Goal: Feedback & Contribution: Submit feedback/report problem

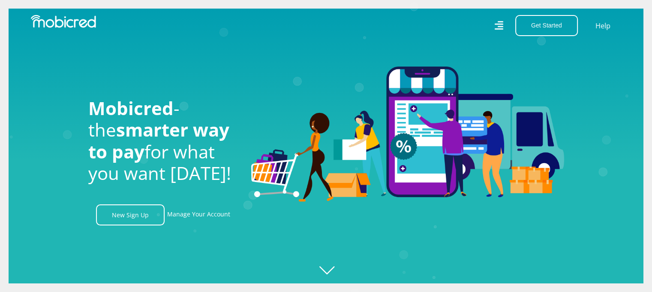
scroll to position [0, 1955]
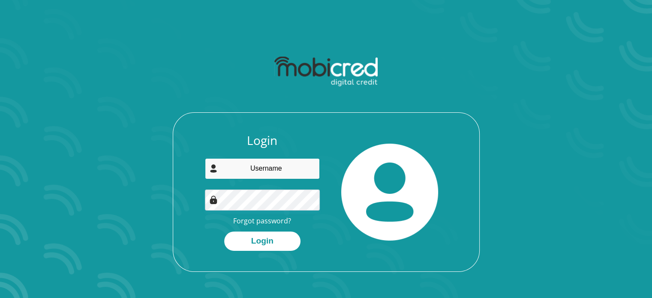
click at [249, 162] on input "email" at bounding box center [262, 168] width 115 height 21
type input "ziyandag@epilite162.co.za"
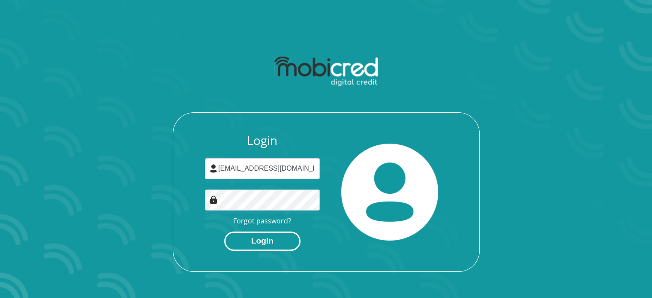
click at [283, 241] on button "Login" at bounding box center [262, 241] width 76 height 19
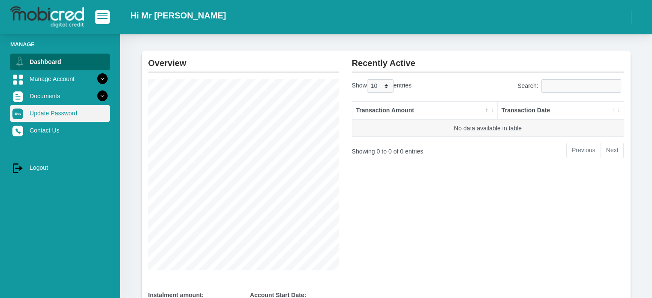
scroll to position [24, 0]
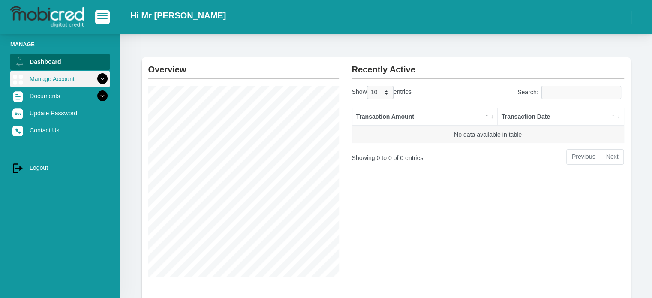
click at [95, 80] on icon at bounding box center [102, 79] width 15 height 15
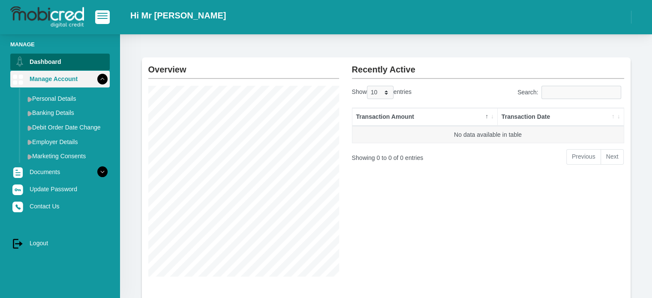
click at [95, 75] on icon at bounding box center [102, 79] width 15 height 15
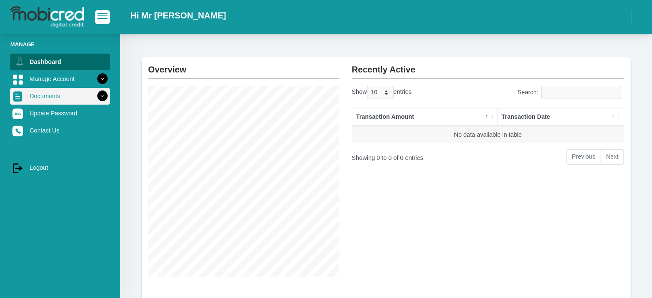
click at [95, 90] on icon at bounding box center [102, 96] width 15 height 15
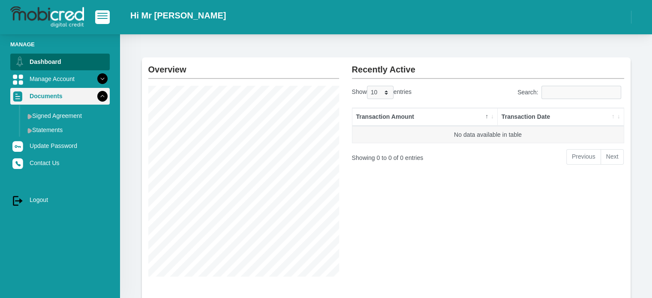
click at [95, 90] on icon at bounding box center [102, 96] width 15 height 15
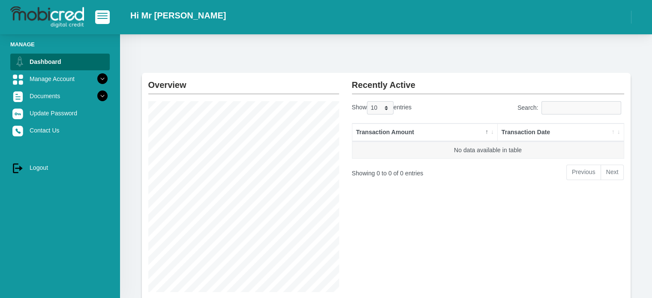
scroll to position [0, 0]
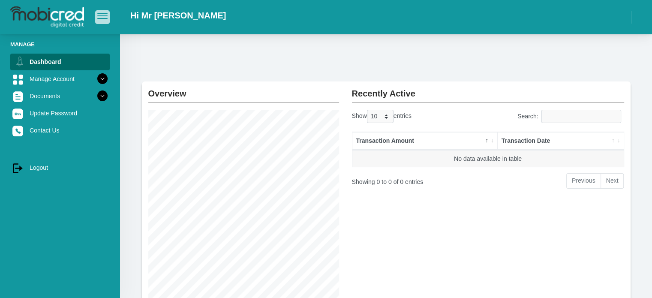
click at [100, 14] on span "button" at bounding box center [102, 13] width 10 height 1
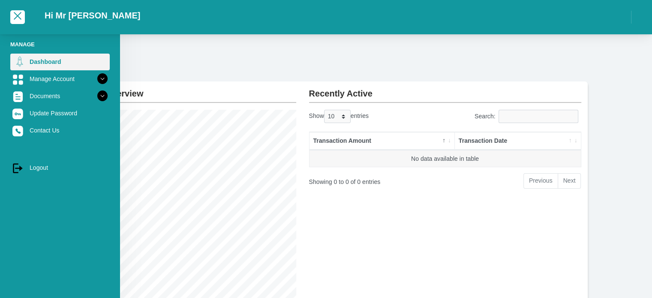
click at [49, 63] on link "Dashboard" at bounding box center [59, 62] width 99 height 16
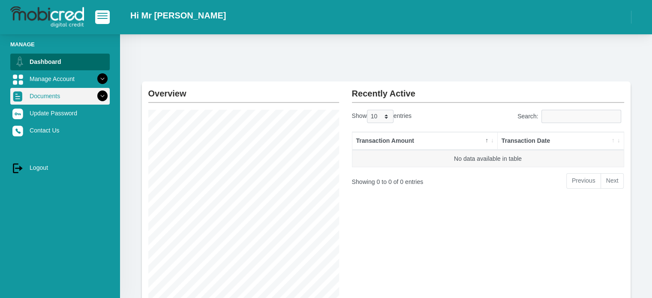
click at [96, 96] on icon at bounding box center [102, 96] width 15 height 15
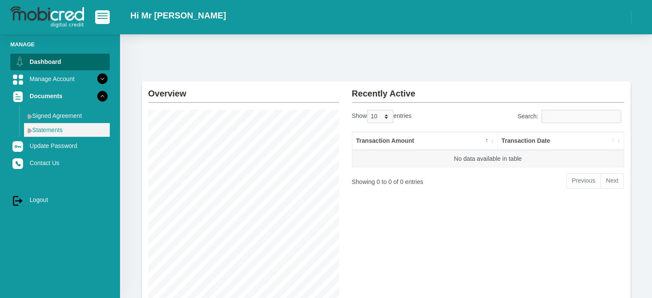
click at [56, 133] on link "Statements" at bounding box center [67, 130] width 86 height 14
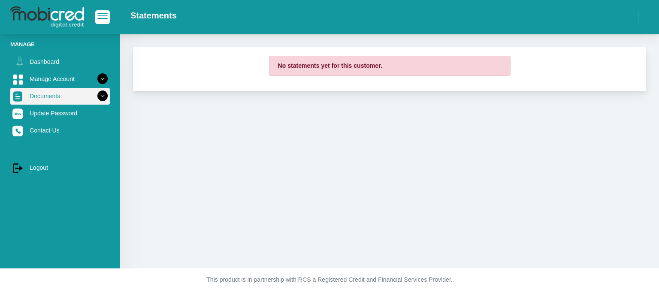
click at [95, 94] on icon at bounding box center [102, 96] width 15 height 15
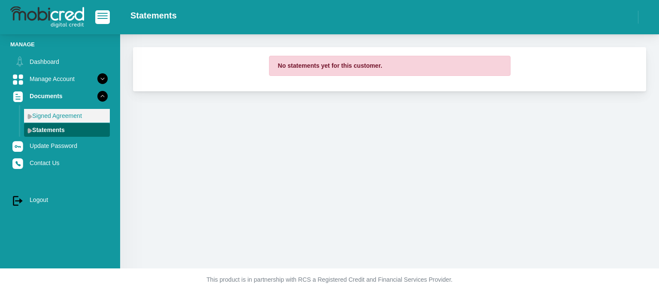
click at [84, 113] on link "Signed Agreement" at bounding box center [67, 116] width 86 height 14
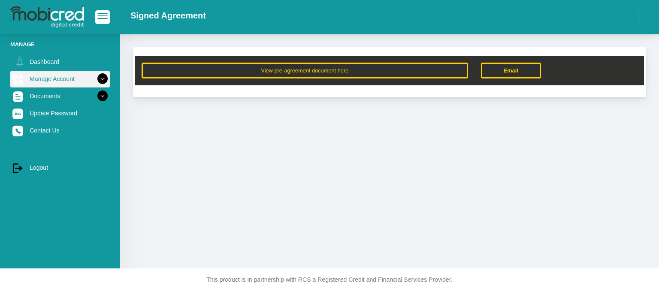
click at [62, 81] on link "Manage Account" at bounding box center [59, 79] width 99 height 16
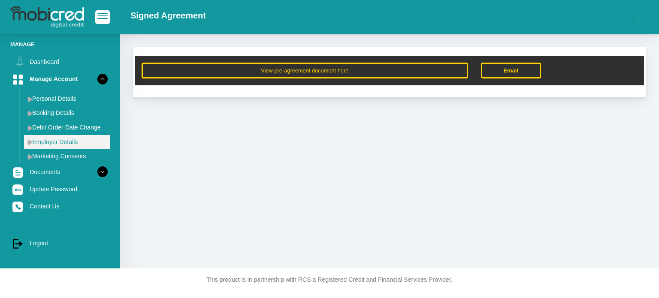
click at [69, 140] on link "Employer Details" at bounding box center [67, 142] width 86 height 14
click at [30, 141] on img at bounding box center [29, 142] width 5 height 6
click at [61, 140] on link "Employer Details" at bounding box center [67, 142] width 86 height 14
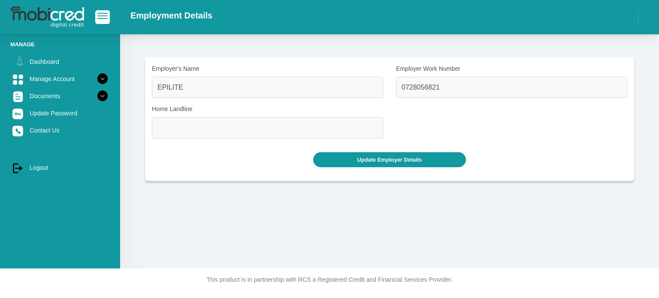
click at [23, 45] on li "Manage" at bounding box center [59, 44] width 99 height 8
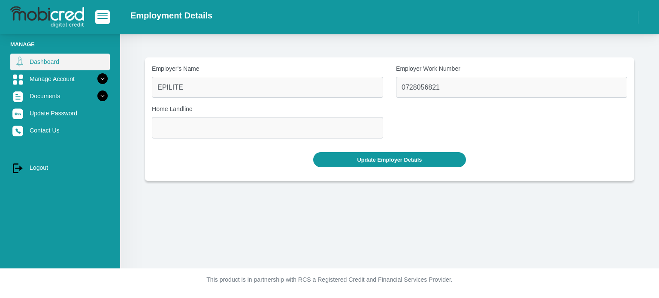
click at [37, 59] on link "Dashboard" at bounding box center [59, 62] width 99 height 16
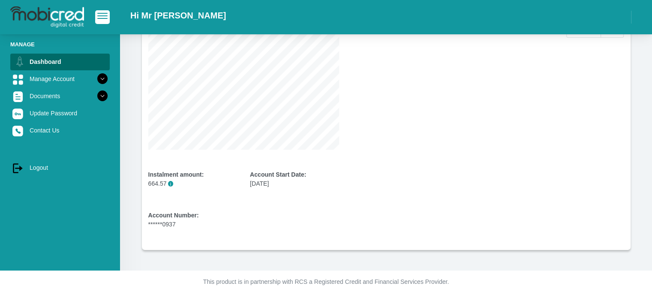
scroll to position [153, 0]
click at [153, 224] on div "Account Number: ******0937" at bounding box center [192, 218] width 89 height 18
click at [176, 216] on b "Account Number:" at bounding box center [173, 213] width 51 height 7
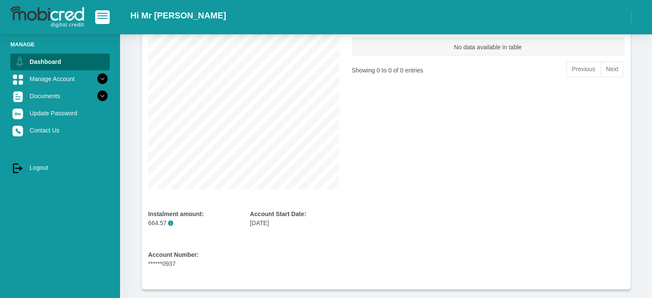
scroll to position [0, 0]
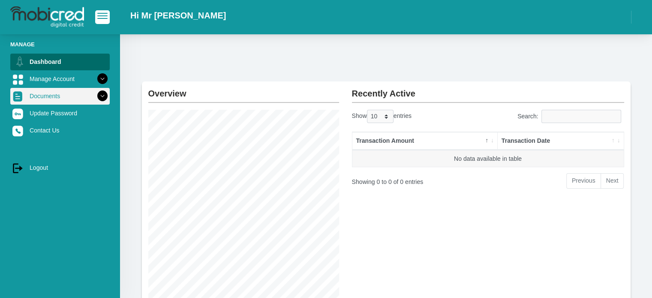
click at [95, 96] on icon at bounding box center [102, 96] width 15 height 15
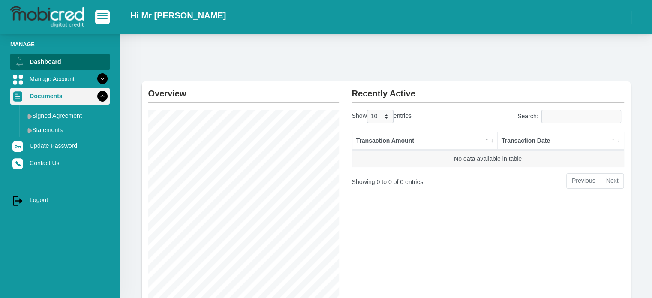
click at [95, 99] on icon at bounding box center [102, 96] width 15 height 15
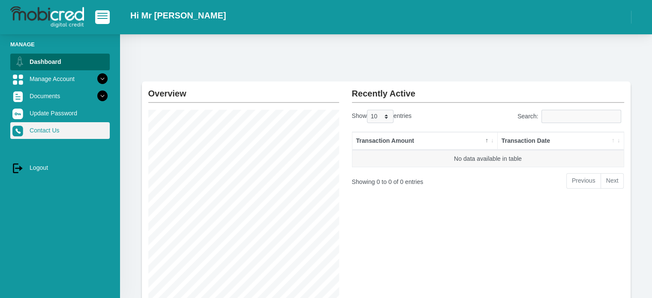
click at [71, 126] on link "Contact Us" at bounding box center [59, 130] width 99 height 16
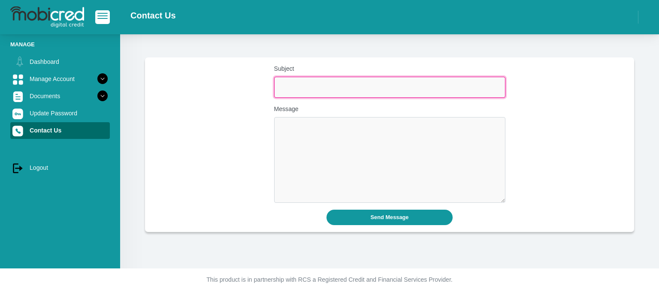
click at [295, 82] on input "Subject" at bounding box center [389, 87] width 231 height 21
type input "Closing of Account"
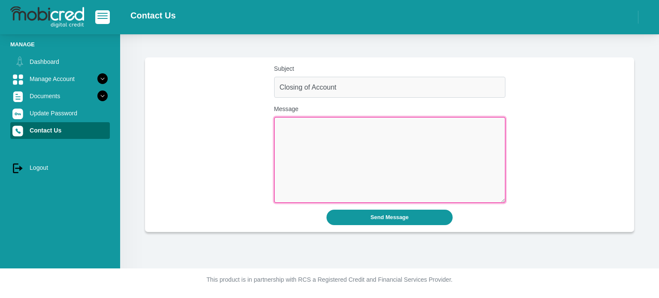
click at [293, 119] on textarea "Message" at bounding box center [389, 160] width 231 height 86
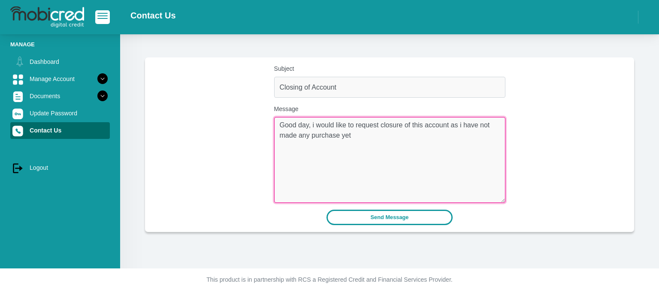
type textarea "Good day, i would like to request closure of this account as i have not made an…"
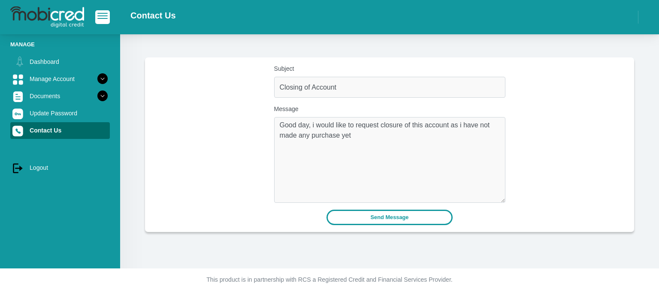
click at [359, 214] on button "Send Message" at bounding box center [389, 217] width 126 height 15
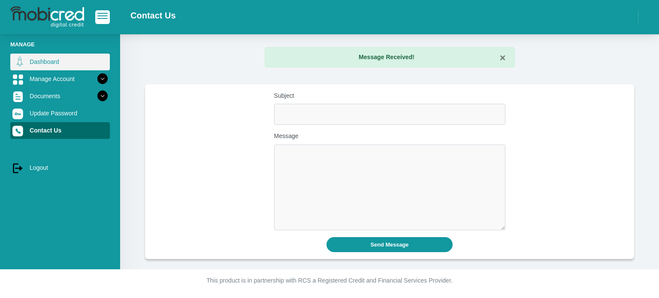
click at [63, 65] on link "Dashboard" at bounding box center [59, 62] width 99 height 16
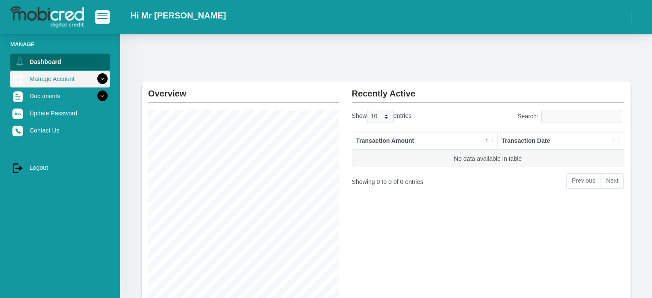
click at [101, 75] on icon at bounding box center [102, 79] width 15 height 15
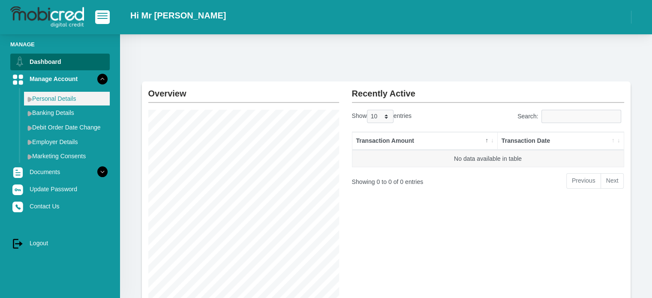
click at [66, 99] on link "Personal Details" at bounding box center [67, 99] width 86 height 14
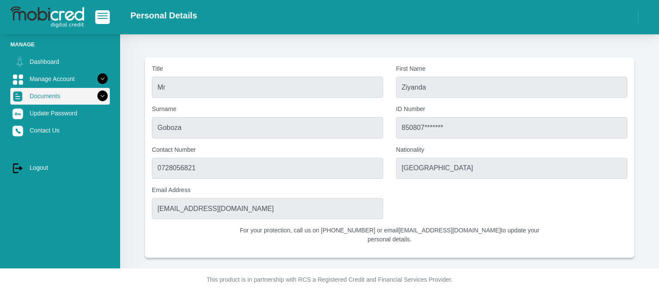
click at [74, 98] on link "Documents" at bounding box center [59, 96] width 99 height 16
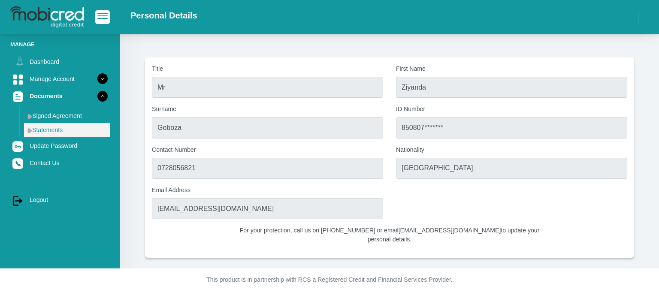
click at [63, 127] on link "Statements" at bounding box center [67, 130] width 86 height 14
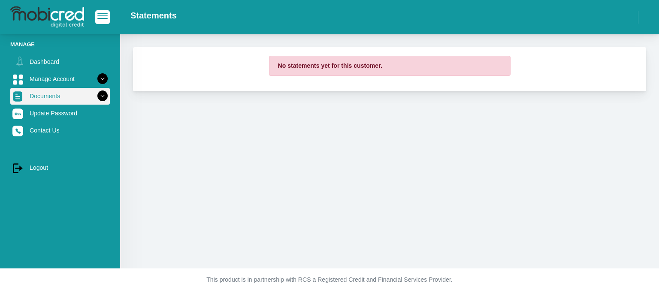
click at [65, 93] on link "Documents" at bounding box center [59, 96] width 99 height 16
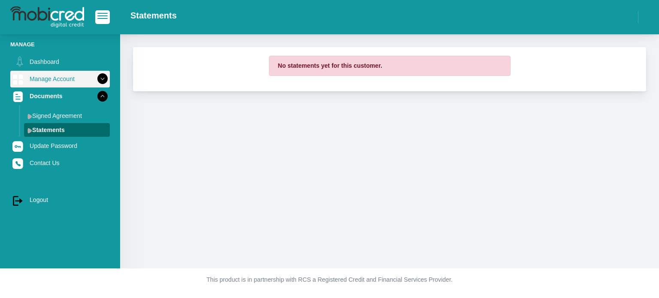
click at [66, 82] on link "Manage Account" at bounding box center [59, 79] width 99 height 16
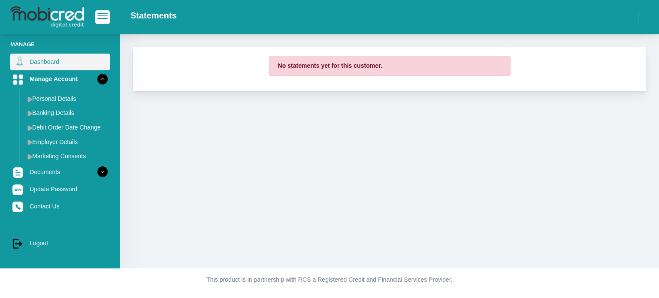
click at [46, 61] on link "Dashboard" at bounding box center [59, 62] width 99 height 16
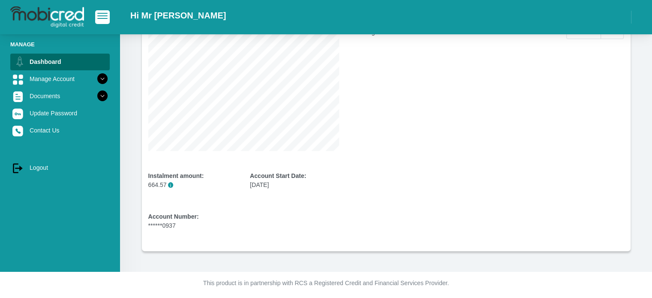
scroll to position [153, 0]
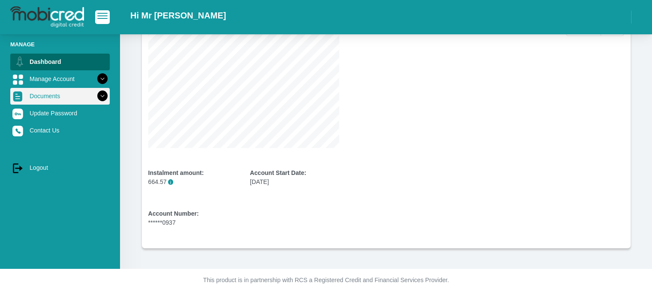
click at [42, 90] on link "Documents" at bounding box center [59, 96] width 99 height 16
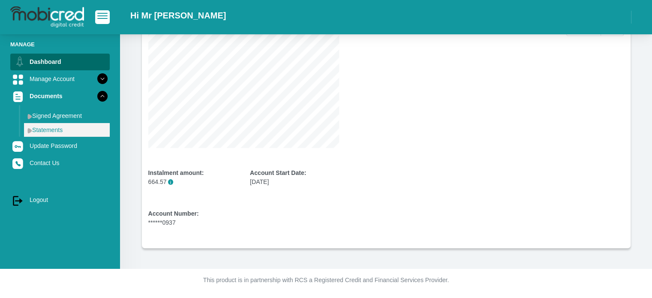
click at [50, 130] on link "Statements" at bounding box center [67, 130] width 86 height 14
click at [64, 126] on link "Statements" at bounding box center [67, 130] width 86 height 14
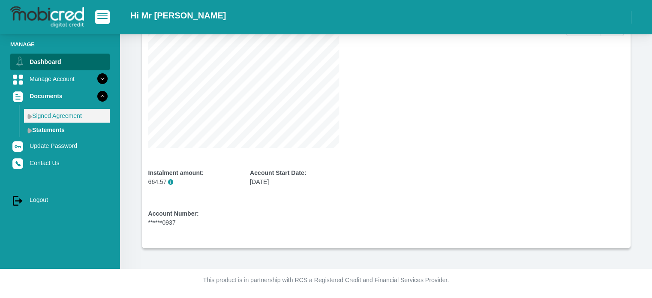
click at [63, 120] on link "Signed Agreement" at bounding box center [67, 116] width 86 height 14
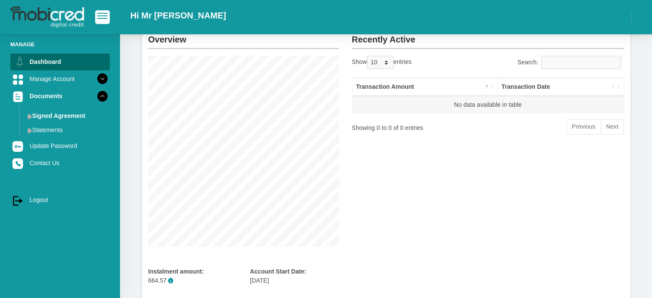
scroll to position [0, 0]
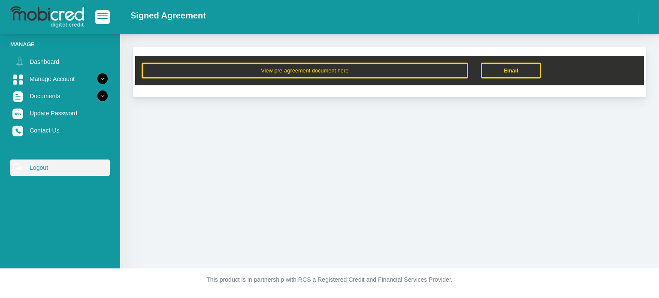
click at [44, 169] on link "log out Logout" at bounding box center [59, 167] width 99 height 16
